Goal: Task Accomplishment & Management: Complete application form

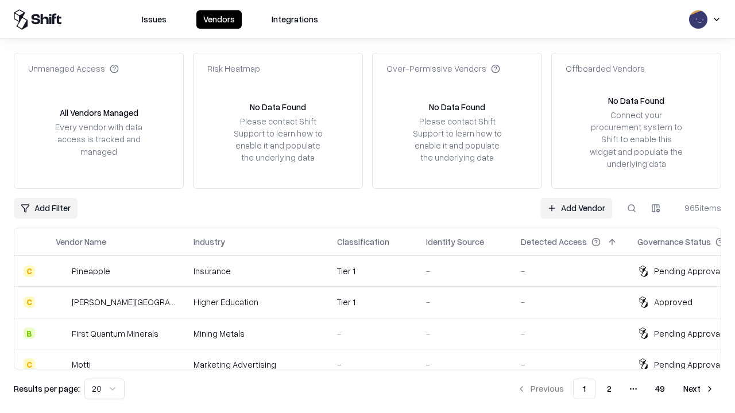
click at [576, 208] on link "Add Vendor" at bounding box center [576, 208] width 72 height 21
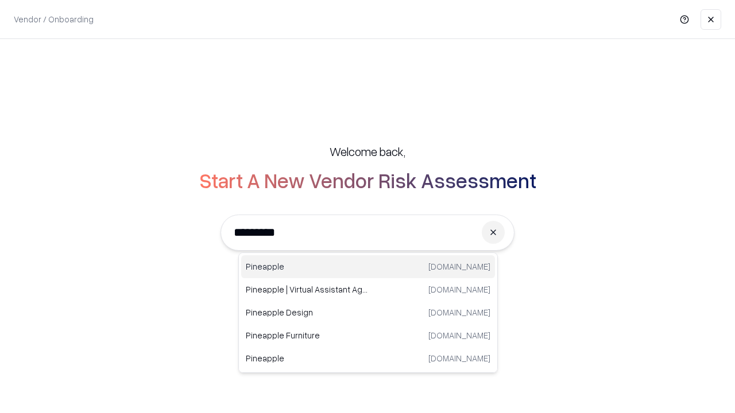
click at [368, 267] on div "Pineapple [DOMAIN_NAME]" at bounding box center [368, 266] width 254 height 23
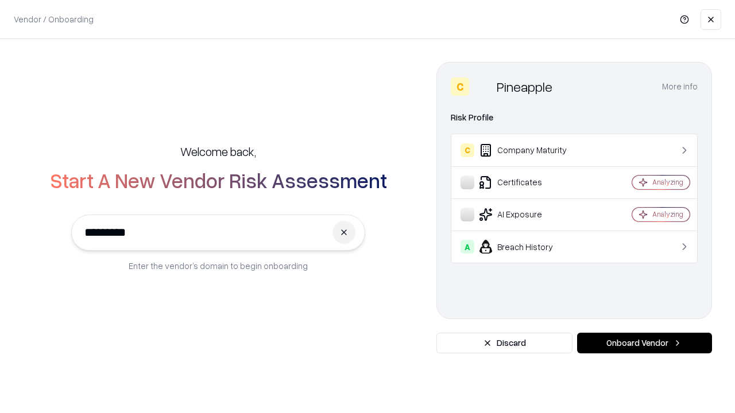
type input "*********"
click at [644, 343] on button "Onboard Vendor" at bounding box center [644, 343] width 135 height 21
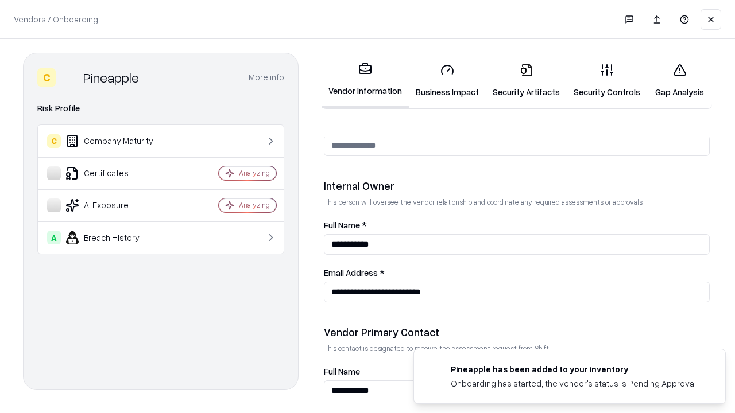
scroll to position [595, 0]
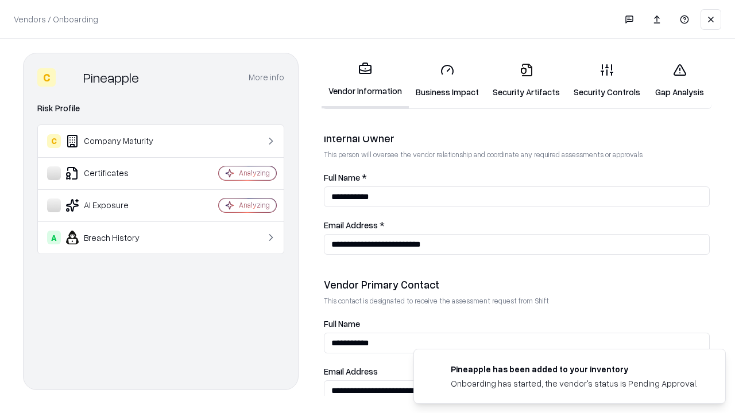
click at [447, 80] on link "Business Impact" at bounding box center [447, 80] width 77 height 53
click at [526, 80] on link "Security Artifacts" at bounding box center [526, 80] width 81 height 53
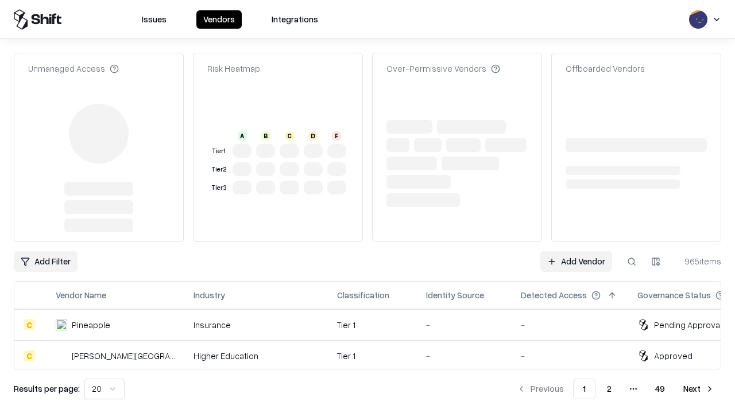
click at [576, 251] on link "Add Vendor" at bounding box center [576, 261] width 72 height 21
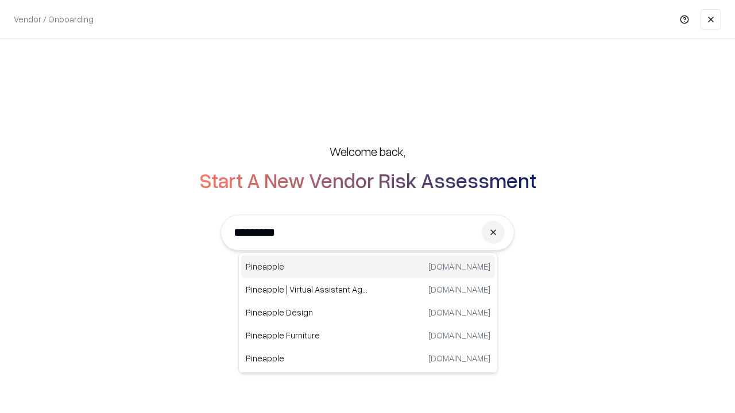
click at [368, 267] on div "Pineapple [DOMAIN_NAME]" at bounding box center [368, 266] width 254 height 23
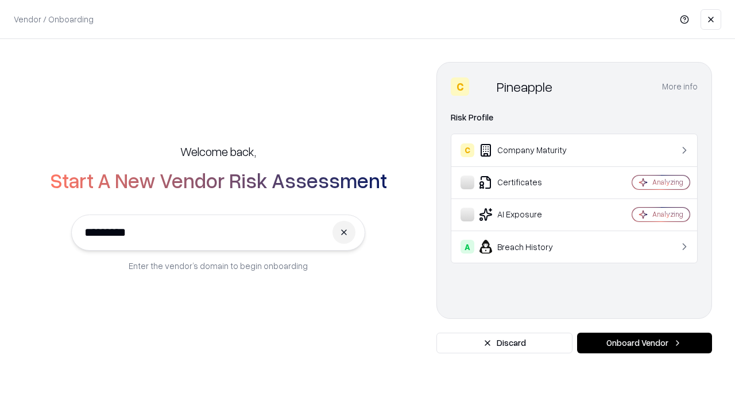
type input "*********"
click at [644, 343] on button "Onboard Vendor" at bounding box center [644, 343] width 135 height 21
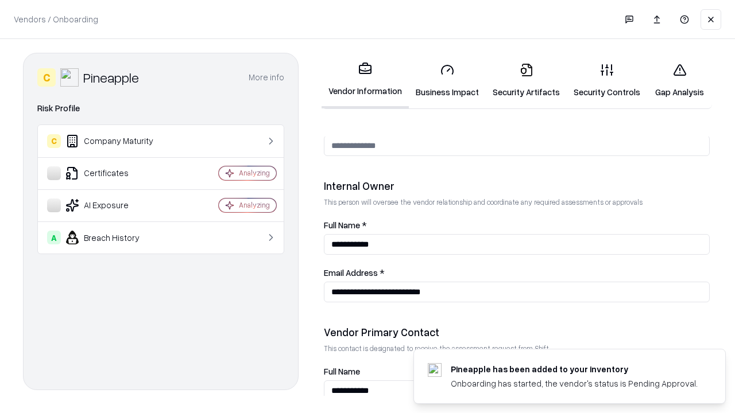
scroll to position [595, 0]
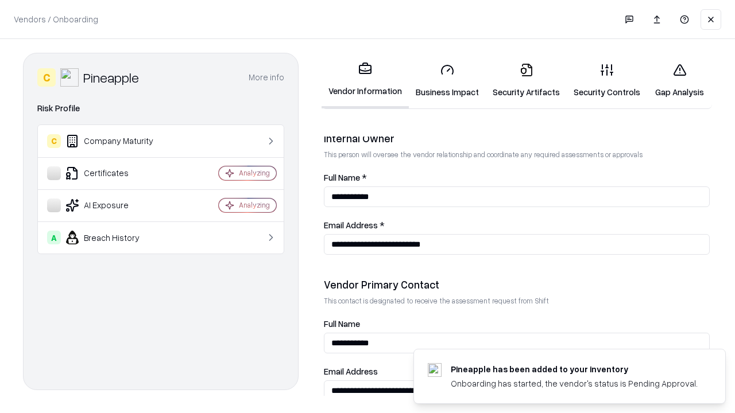
click at [679, 80] on link "Gap Analysis" at bounding box center [679, 80] width 65 height 53
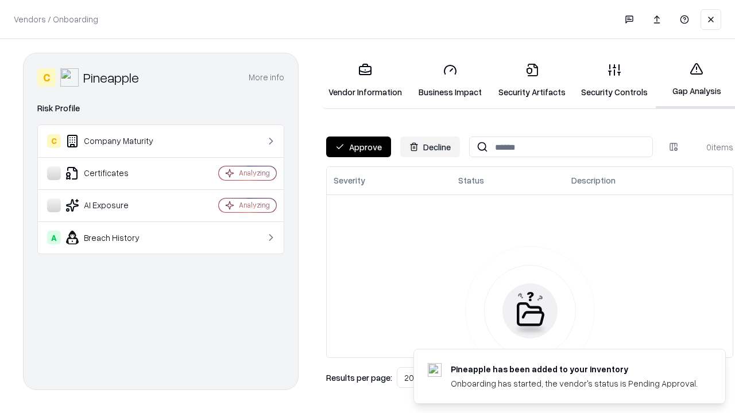
click at [358, 147] on button "Approve" at bounding box center [358, 147] width 65 height 21
